Goal: Check status: Check status

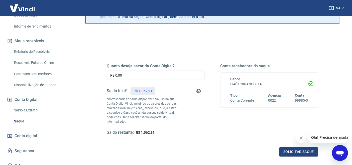
scroll to position [101, 0]
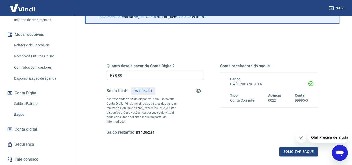
click at [33, 104] on link "Saldo e Extrato" at bounding box center [40, 104] width 57 height 10
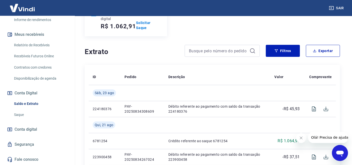
scroll to position [111, 0]
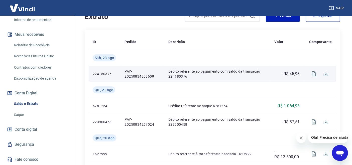
click at [126, 71] on p "PAY-20250834308609" at bounding box center [142, 74] width 36 height 10
copy p "PAY-20250834308609"
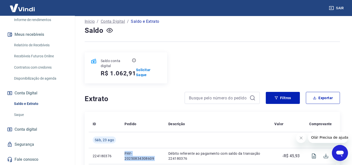
scroll to position [0, 0]
